Goal: Information Seeking & Learning: Understand process/instructions

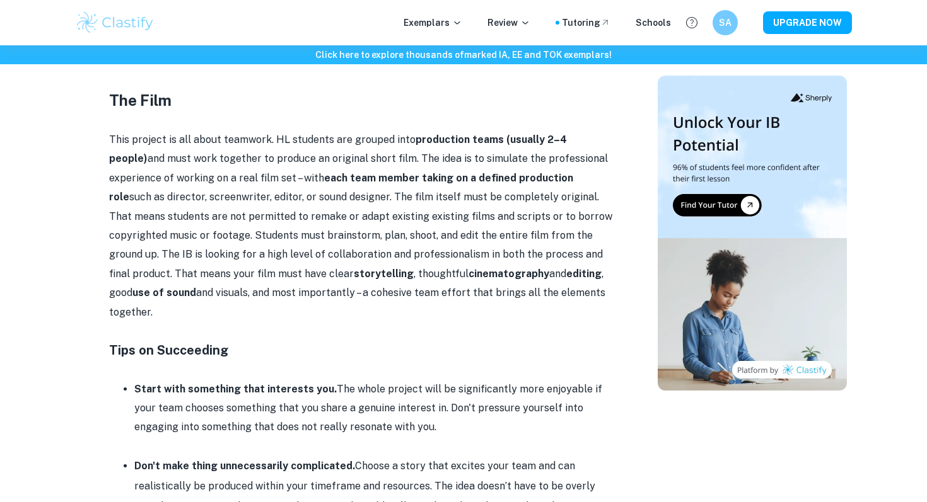
scroll to position [704, 0]
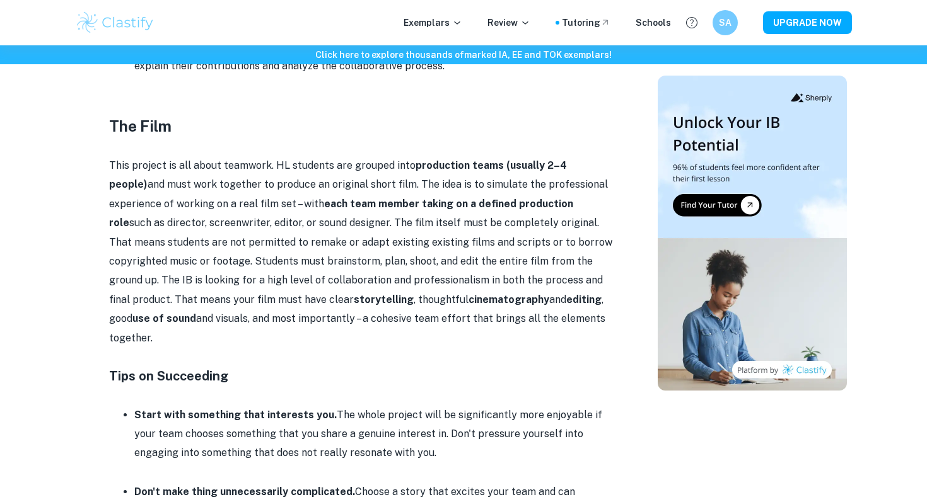
click at [318, 156] on p "This project is all about teamwork. HL students are grouped into production tea…" at bounding box center [361, 252] width 504 height 192
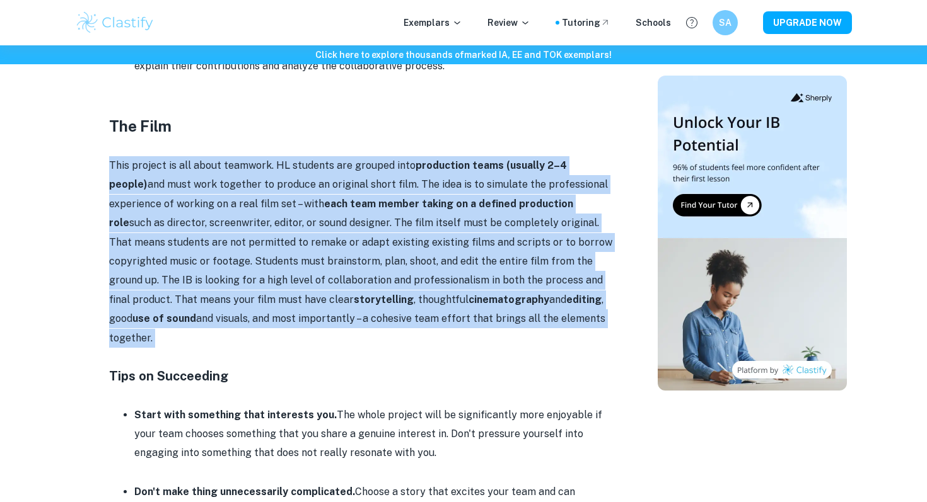
click at [318, 156] on p "This project is all about teamwork. HL students are grouped into production tea…" at bounding box center [361, 252] width 504 height 192
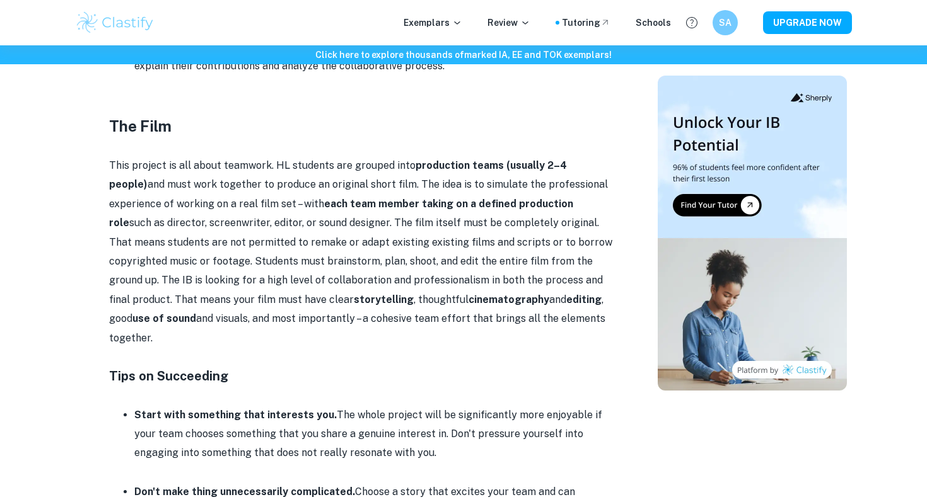
click at [281, 348] on p at bounding box center [361, 357] width 504 height 19
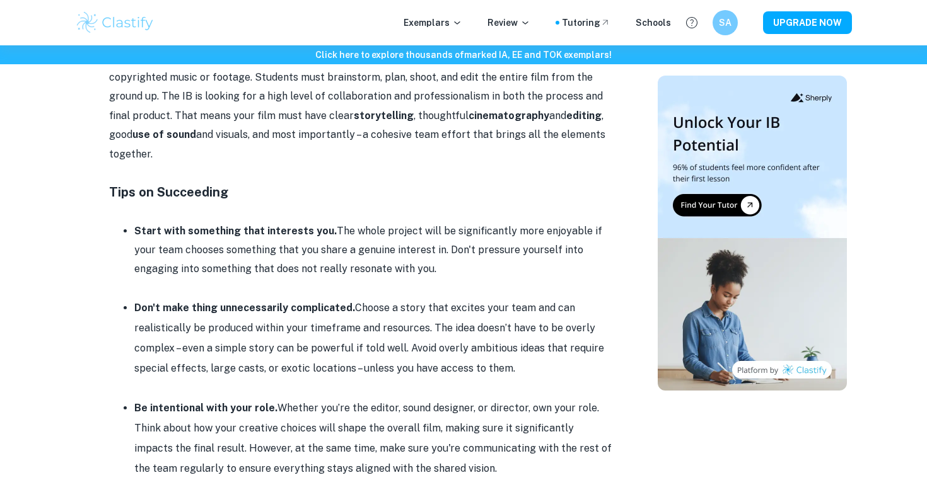
scroll to position [888, 0]
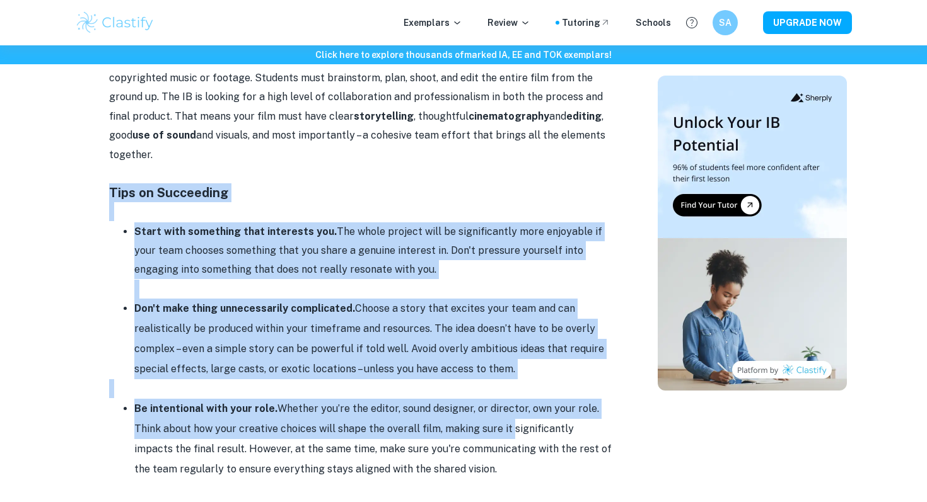
drag, startPoint x: 112, startPoint y: 160, endPoint x: 508, endPoint y: 384, distance: 454.7
click at [505, 399] on li "Be intentional with your role. Whether you’re the editor, sound designer, or di…" at bounding box center [373, 439] width 479 height 81
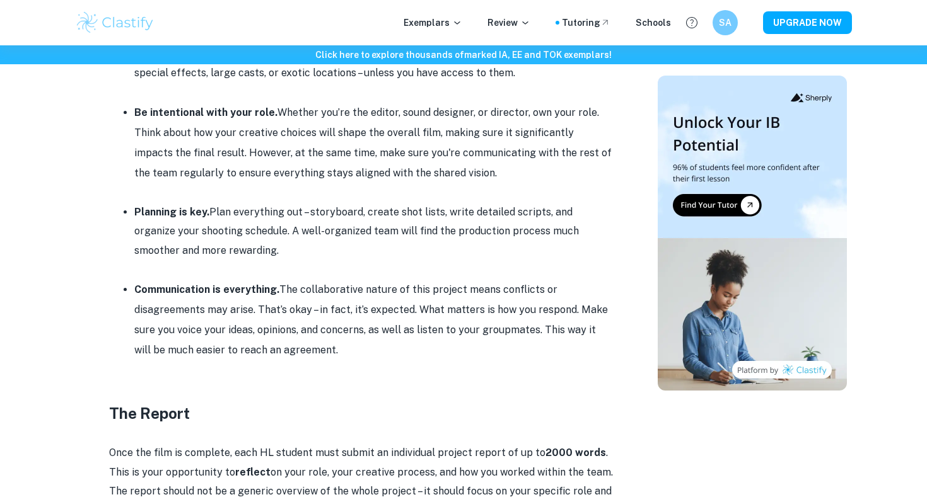
scroll to position [1299, 0]
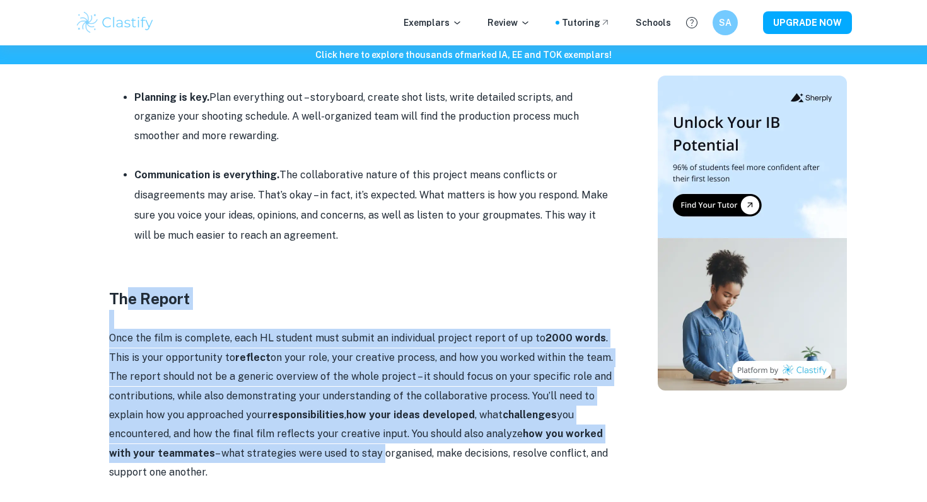
drag, startPoint x: 123, startPoint y: 268, endPoint x: 372, endPoint y: 405, distance: 284.4
click at [373, 405] on div "The Collaborative Film Project is an HL extension of the Internal Assessment (I…" at bounding box center [361, 158] width 504 height 1887
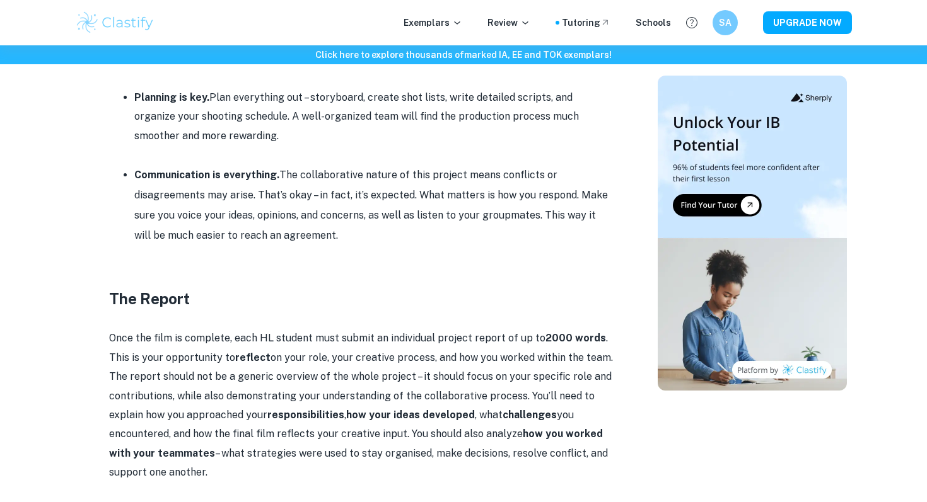
click at [373, 405] on p "Once the film is complete, each HL student must submit an individual project re…" at bounding box center [361, 405] width 504 height 153
drag, startPoint x: 299, startPoint y: 436, endPoint x: 139, endPoint y: 279, distance: 224.2
click at [139, 279] on div "The Collaborative Film Project is an HL extension of the Internal Assessment (I…" at bounding box center [361, 158] width 504 height 1887
click at [119, 287] on h3 "The Report" at bounding box center [361, 298] width 504 height 23
drag, startPoint x: 113, startPoint y: 255, endPoint x: 371, endPoint y: 427, distance: 309.5
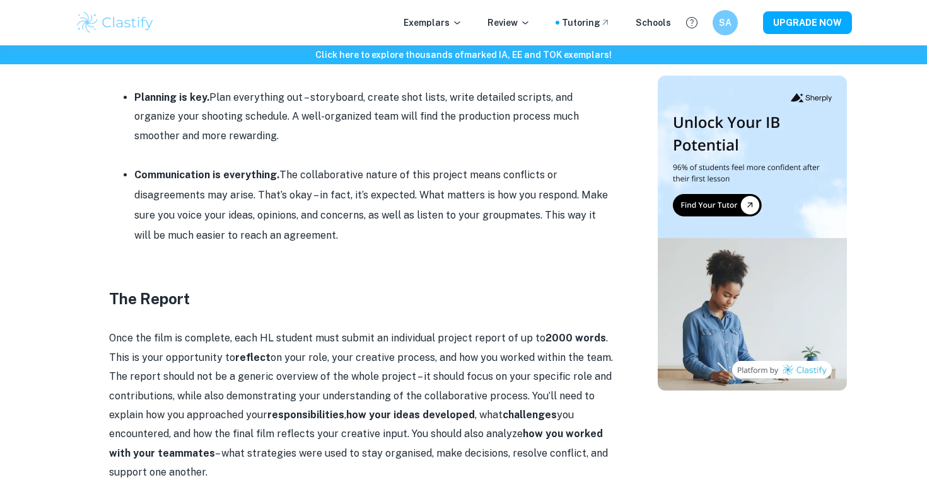
click at [371, 427] on div "The Collaborative Film Project is an HL extension of the Internal Assessment (I…" at bounding box center [361, 158] width 504 height 1887
click at [368, 426] on p "Once the film is complete, each HL student must submit an individual project re…" at bounding box center [361, 405] width 504 height 153
click at [362, 409] on strong "how your ideas developed" at bounding box center [410, 415] width 129 height 12
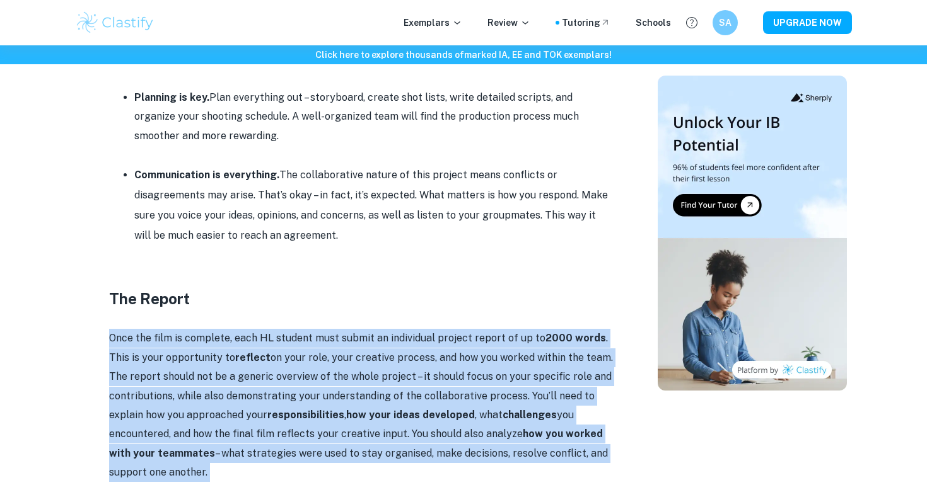
click at [362, 409] on strong "how your ideas developed" at bounding box center [410, 415] width 129 height 12
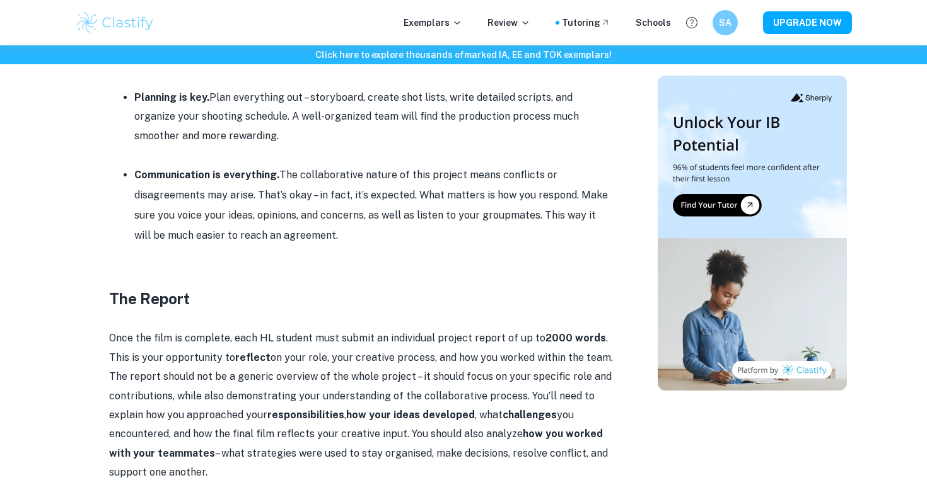
click at [362, 409] on strong "how your ideas developed" at bounding box center [410, 415] width 129 height 12
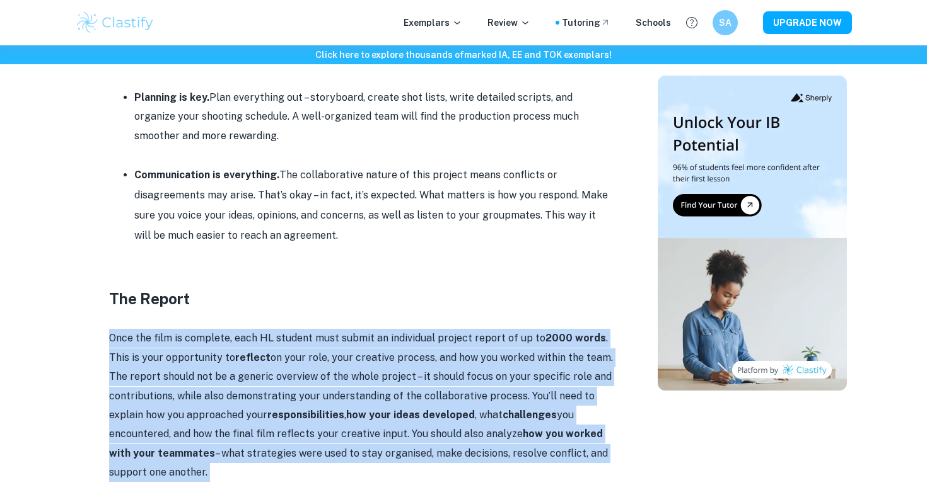
click at [362, 409] on strong "how your ideas developed" at bounding box center [410, 415] width 129 height 12
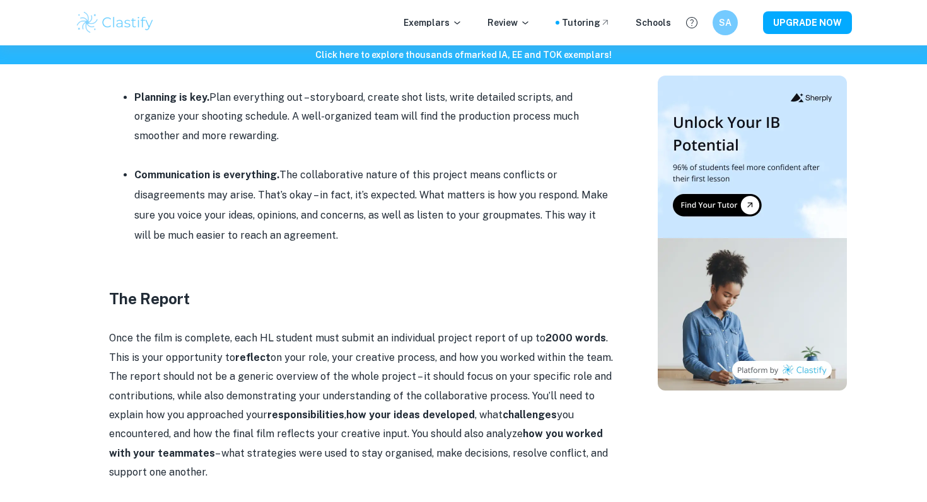
click at [412, 364] on p "Once the film is complete, each HL student must submit an individual project re…" at bounding box center [361, 405] width 504 height 153
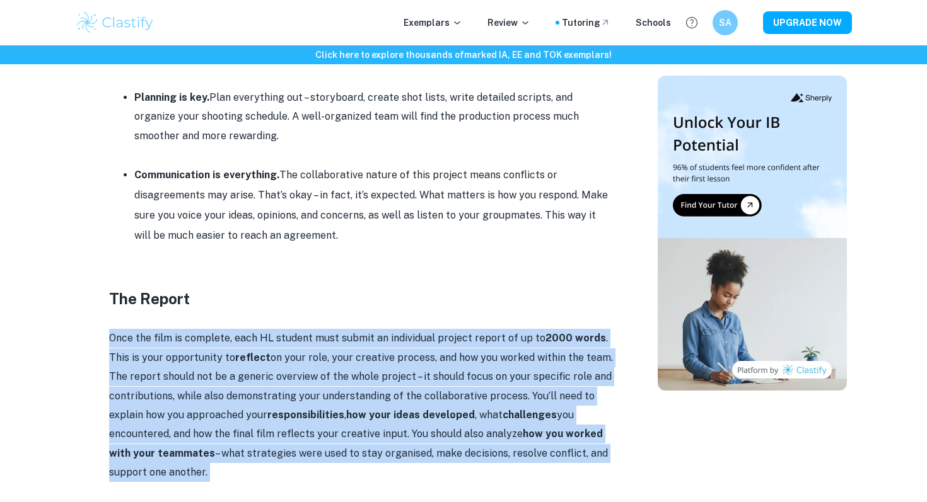
click at [412, 364] on p "Once the film is complete, each HL student must submit an individual project re…" at bounding box center [361, 405] width 504 height 153
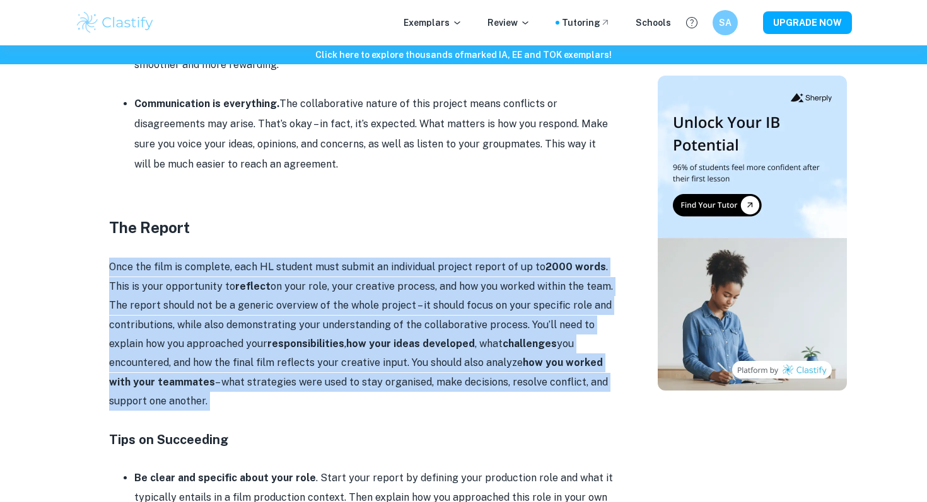
scroll to position [1380, 0]
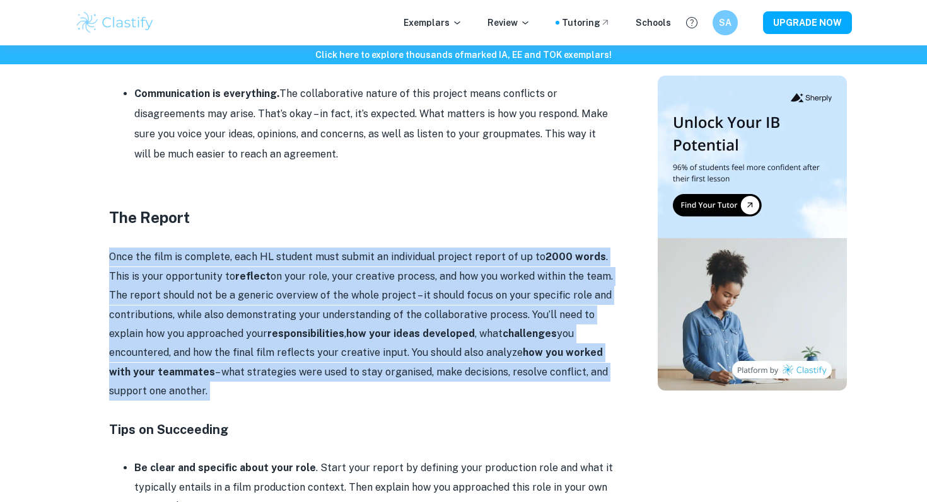
click at [413, 248] on p "Once the film is complete, each HL student must submit an individual project re…" at bounding box center [361, 324] width 504 height 153
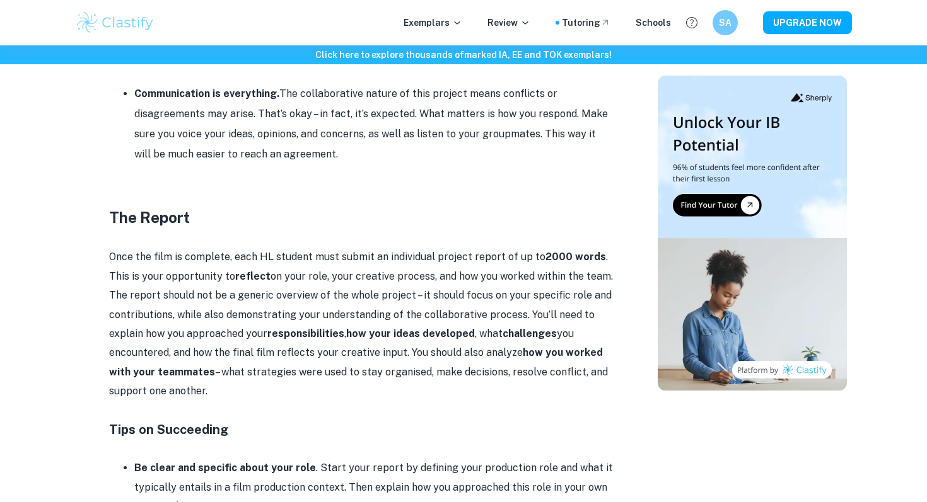
click at [413, 248] on p "Once the film is complete, each HL student must submit an individual project re…" at bounding box center [361, 324] width 504 height 153
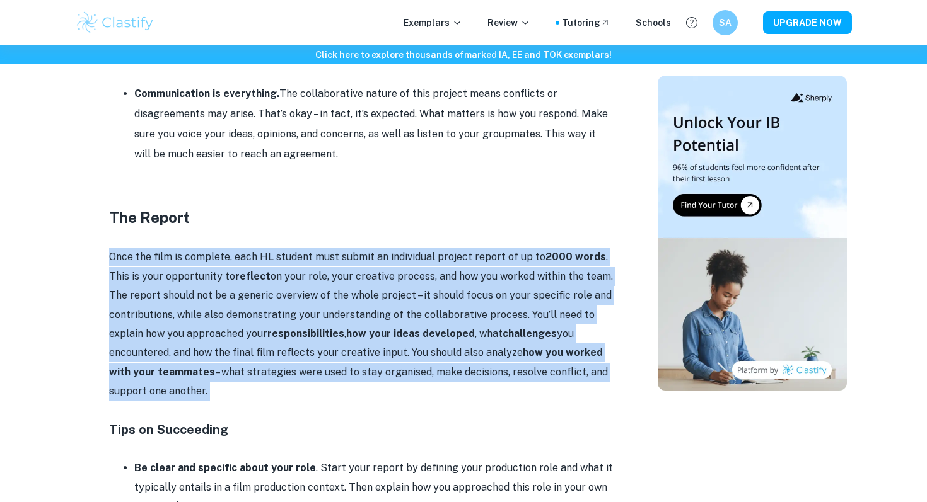
click at [413, 248] on p "Once the film is complete, each HL student must submit an individual project re…" at bounding box center [361, 324] width 504 height 153
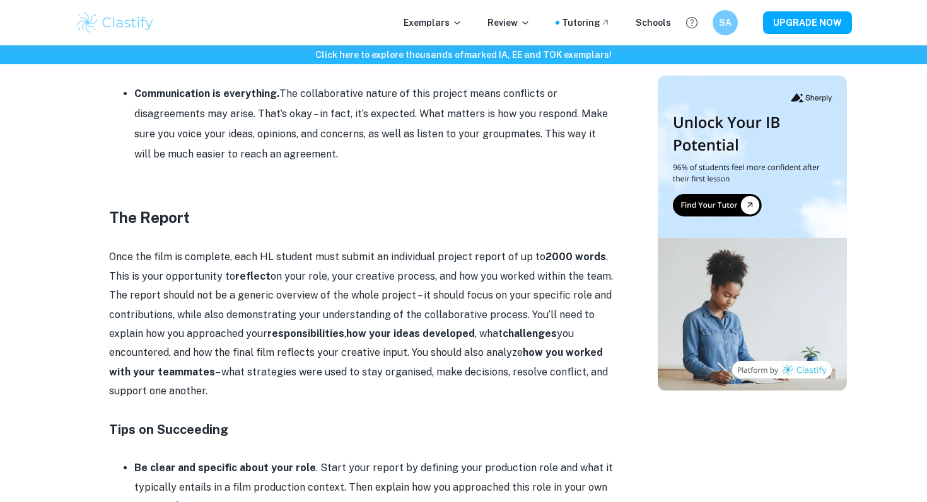
click at [413, 248] on p "Once the film is complete, each HL student must submit an individual project re…" at bounding box center [361, 324] width 504 height 153
click at [429, 248] on p "Once the film is complete, each HL student must submit an individual project re…" at bounding box center [361, 324] width 504 height 153
drag, startPoint x: 432, startPoint y: 220, endPoint x: 387, endPoint y: 221, distance: 44.8
click at [387, 248] on p "Once the film is complete, each HL student must submit an individual project re…" at bounding box center [361, 324] width 504 height 153
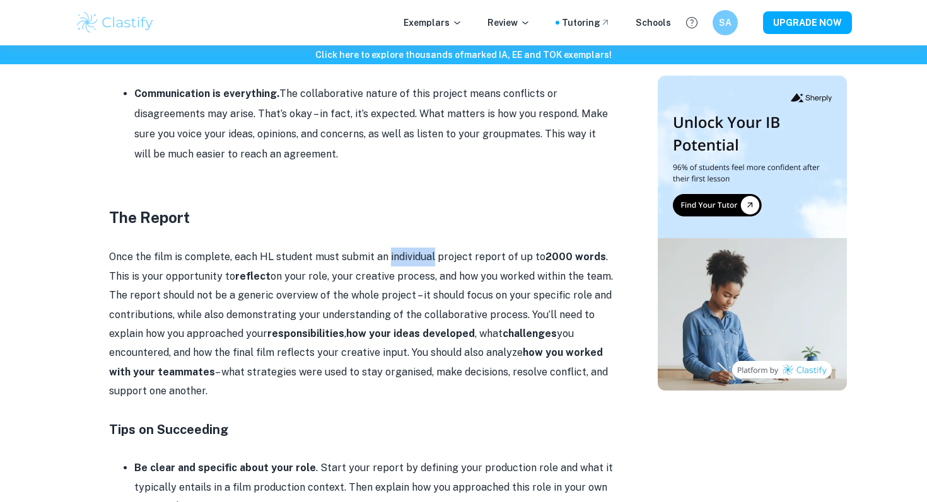
click at [387, 248] on p "Once the film is complete, each HL student must submit an individual project re…" at bounding box center [361, 324] width 504 height 153
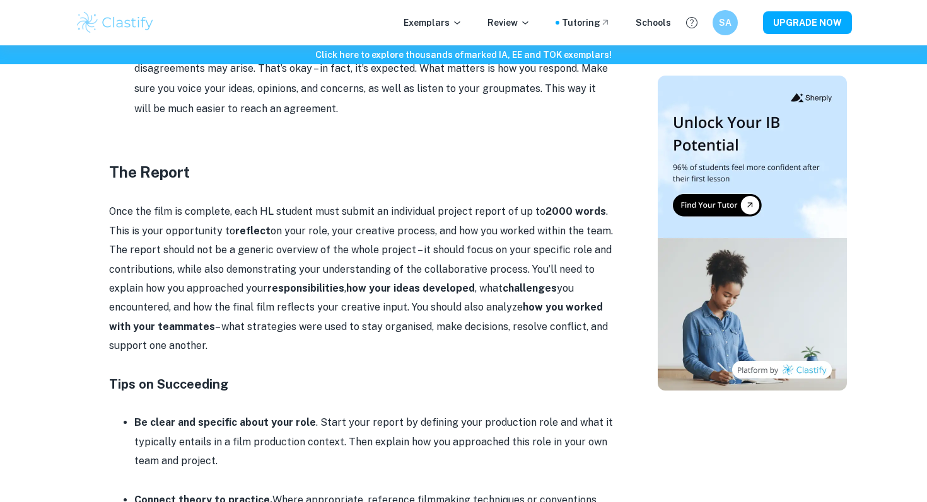
scroll to position [1276, 0]
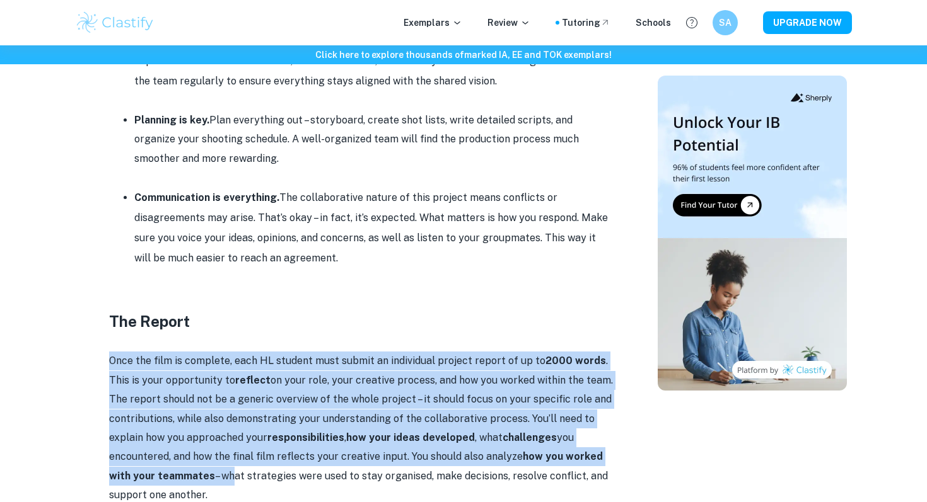
drag, startPoint x: 224, startPoint y: 441, endPoint x: 118, endPoint y: 296, distance: 180.1
click at [117, 296] on div "The Collaborative Film Project is an HL extension of the Internal Assessment (I…" at bounding box center [361, 180] width 504 height 1887
click at [118, 333] on p at bounding box center [361, 342] width 504 height 19
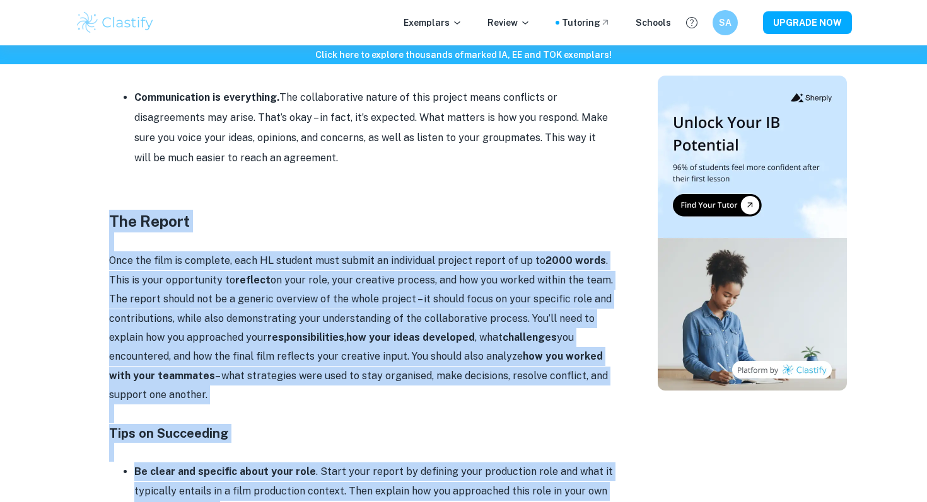
scroll to position [1379, 0]
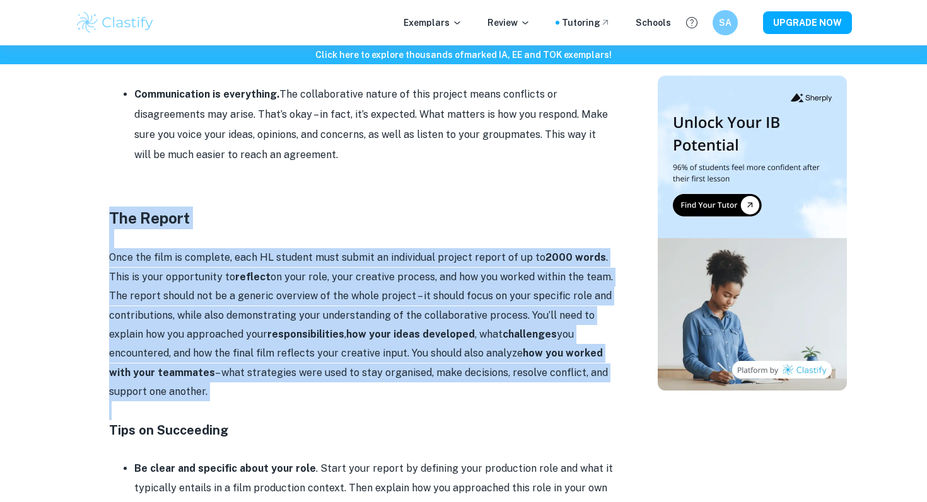
drag, startPoint x: 105, startPoint y: 276, endPoint x: 229, endPoint y: 362, distance: 151.4
copy div "The Report Once the film is complete, each HL student must submit an individual…"
